Goal: Find specific page/section: Find specific page/section

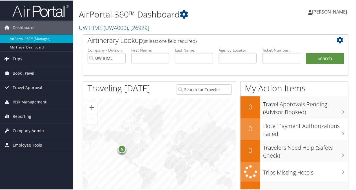
click at [17, 57] on span "Trips" at bounding box center [18, 58] width 10 height 14
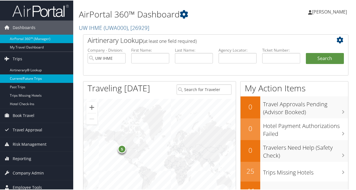
click at [25, 81] on link "Current/Future Trips" at bounding box center [36, 78] width 73 height 8
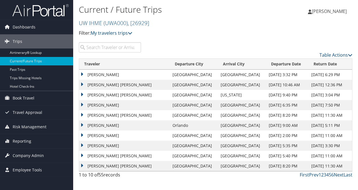
click at [284, 158] on td "[DATE] 5:40 PM" at bounding box center [287, 156] width 43 height 10
